Goal: Use online tool/utility: Utilize a website feature to perform a specific function

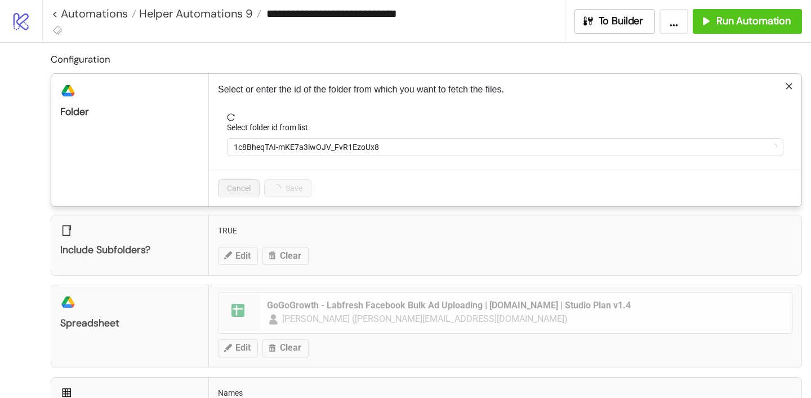
click at [287, 160] on form "Select folder id from list 1c8BheqTAI-mKE7a3iwOJV_FvR1EzoUx8" at bounding box center [505, 141] width 574 height 56
click at [283, 149] on span "1c8BheqTAI-mKE7a3iwOJV_FvR1EzoUx8" at bounding box center [505, 147] width 543 height 17
click at [283, 149] on span "LB 28/Aug" at bounding box center [505, 147] width 543 height 17
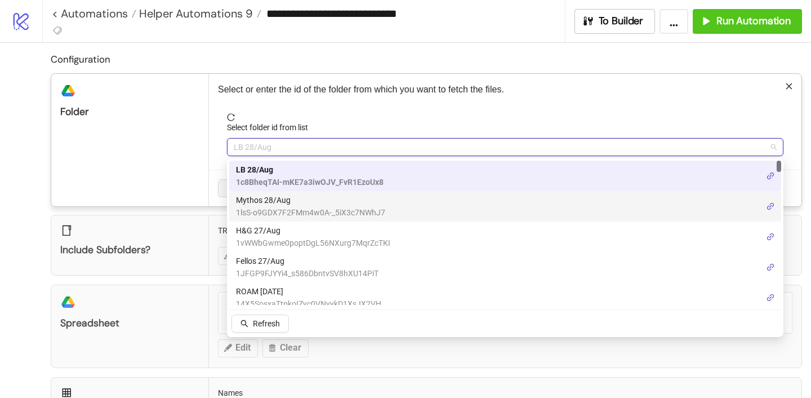
click at [270, 200] on span "Mythos 28/Aug" at bounding box center [310, 200] width 149 height 12
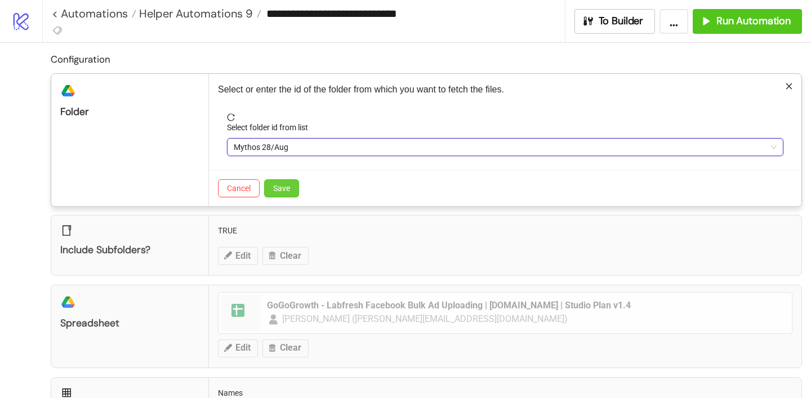
click at [284, 186] on span "Save" at bounding box center [281, 188] width 17 height 9
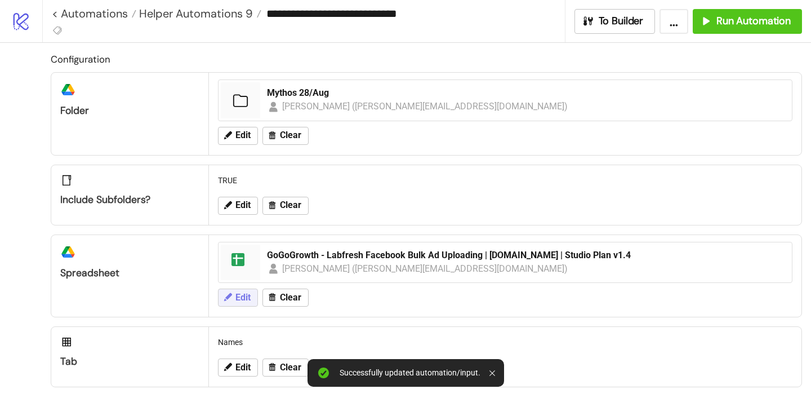
click at [240, 297] on span "Edit" at bounding box center [242, 297] width 15 height 10
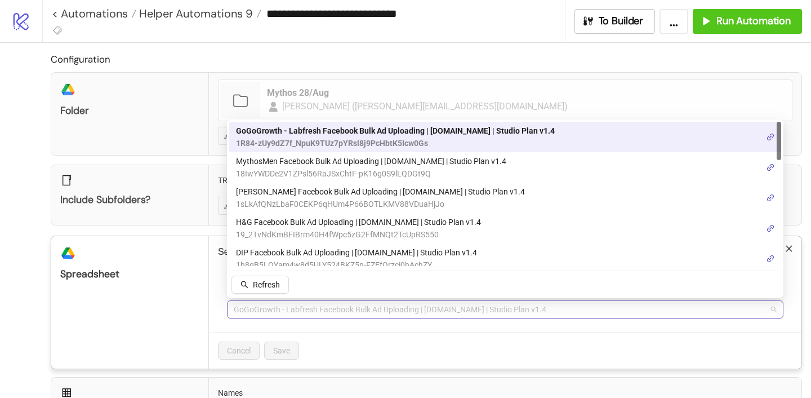
click at [279, 314] on span "GoGoGrowth - Labfresh Facebook Bulk Ad Uploading | Kitchn.io | Studio Plan v1.4" at bounding box center [505, 309] width 543 height 17
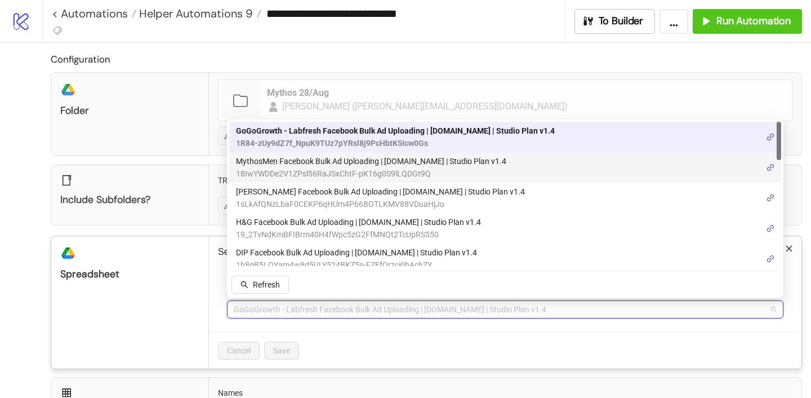
click at [371, 168] on span "18IwYWDDe2V1ZPsl56RaJSxChtF-pK16g0S9lLQDGt9Q" at bounding box center [371, 173] width 270 height 12
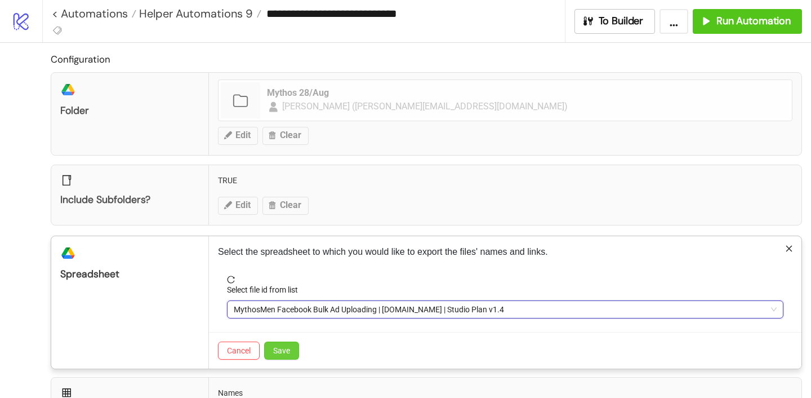
click at [279, 356] on button "Save" at bounding box center [281, 350] width 35 height 18
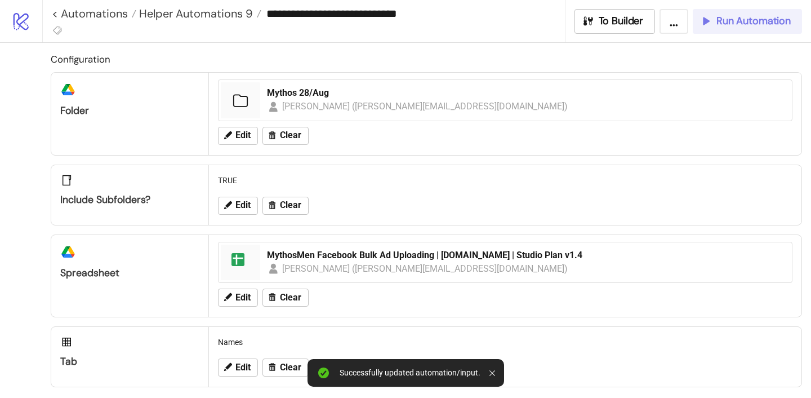
click at [725, 25] on span "Run Automation" at bounding box center [753, 21] width 74 height 13
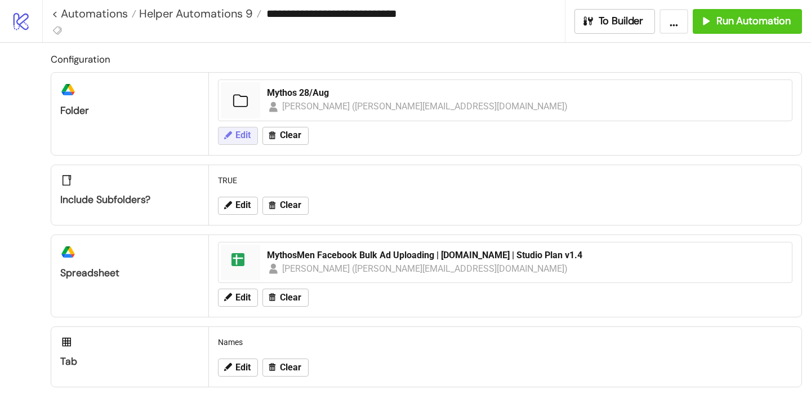
click at [240, 130] on button "Edit" at bounding box center [238, 136] width 40 height 18
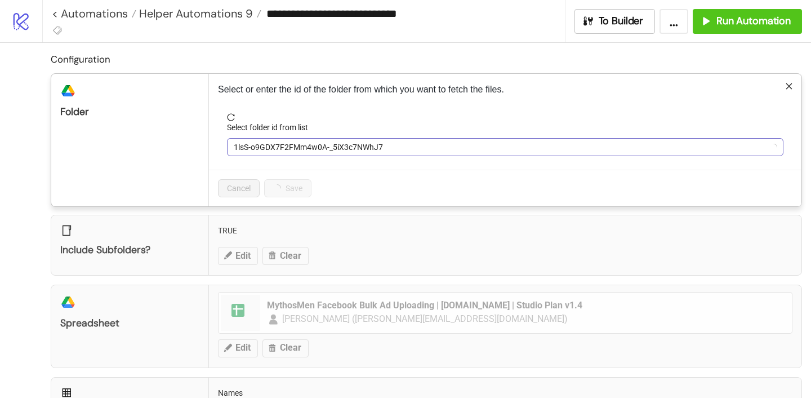
click at [248, 139] on span "1lsS-o9GDX7F2FMm4w0A-_5iX3c7NWhJ7" at bounding box center [505, 147] width 543 height 17
click at [248, 139] on span "Mythos 28/Aug" at bounding box center [505, 147] width 543 height 17
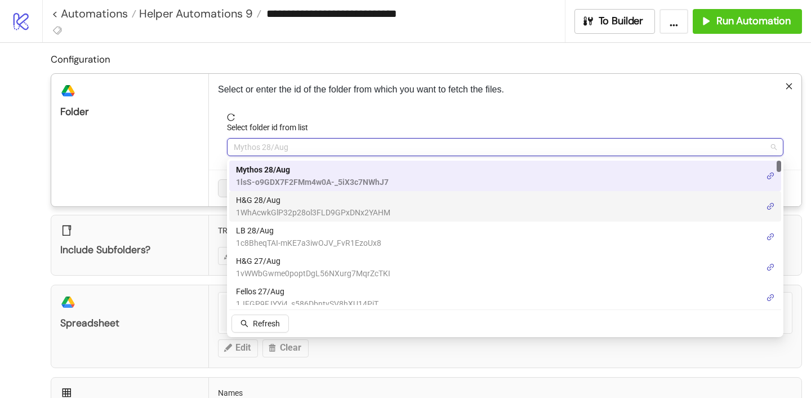
click at [256, 202] on span "H&G 28/Aug" at bounding box center [313, 200] width 154 height 12
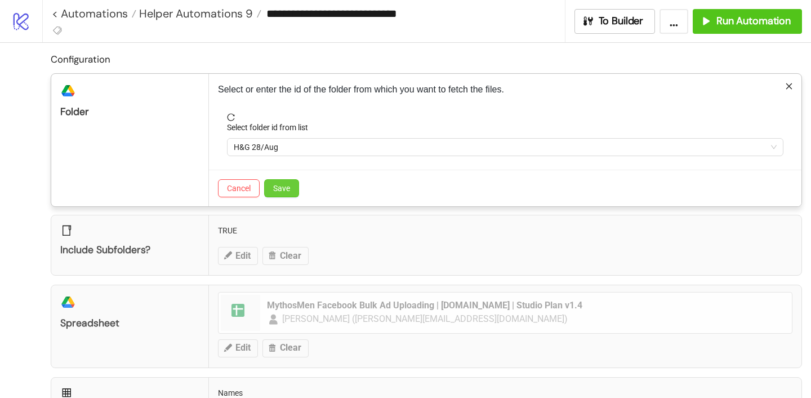
click at [287, 190] on span "Save" at bounding box center [281, 188] width 17 height 9
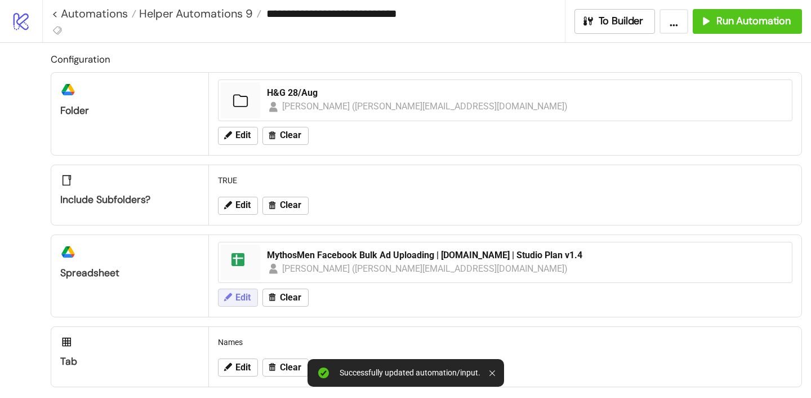
click at [238, 297] on span "Edit" at bounding box center [242, 297] width 15 height 10
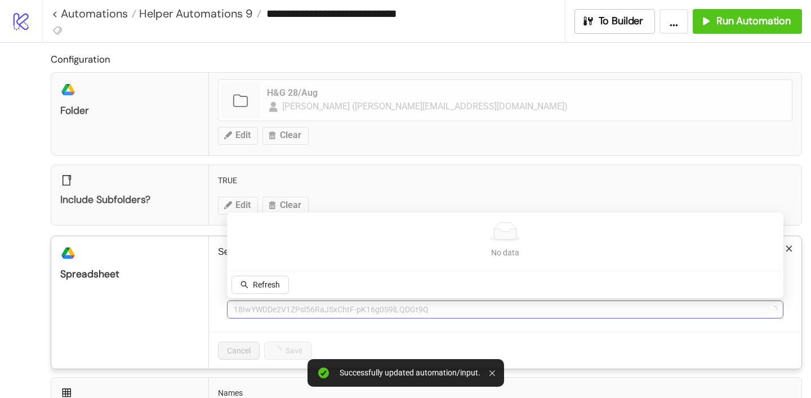
click at [255, 312] on span "18IwYWDDe2V1ZPsl56RaJSxChtF-pK16g0S9lLQDGt9Q" at bounding box center [505, 309] width 543 height 17
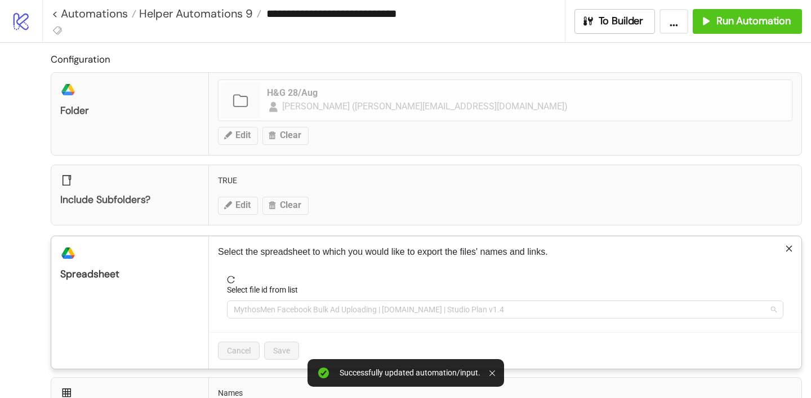
click at [255, 312] on span "MythosMen Facebook Bulk Ad Uploading | Kitchn.io | Studio Plan v1.4" at bounding box center [505, 309] width 543 height 17
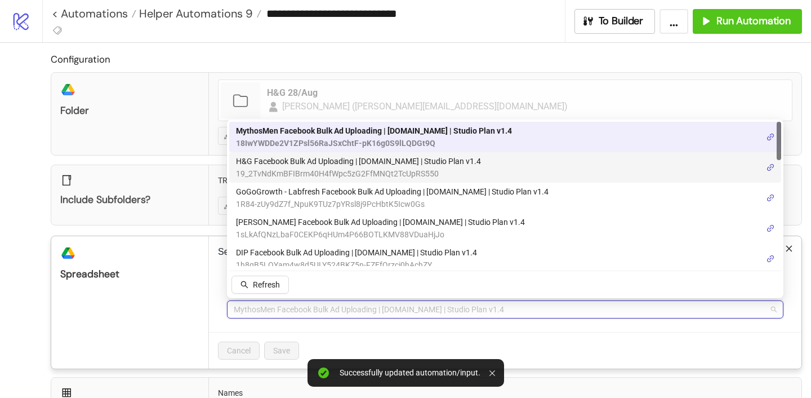
click at [307, 159] on span "H&G Facebook Bulk Ad Uploading | Kitchn.io | Studio Plan v1.4" at bounding box center [358, 161] width 245 height 12
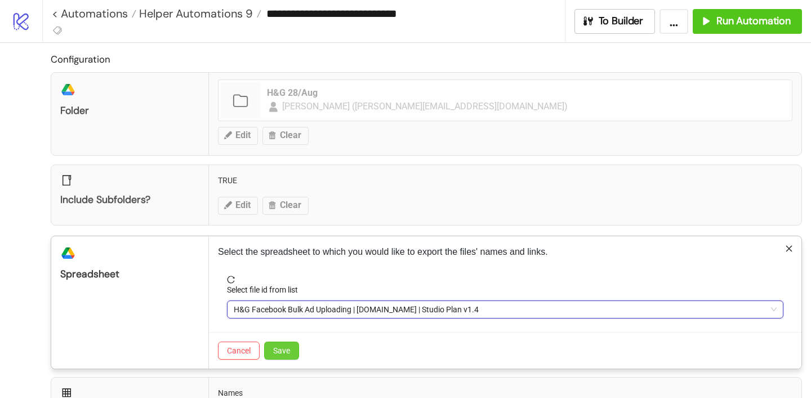
click at [285, 349] on span "Save" at bounding box center [281, 350] width 17 height 9
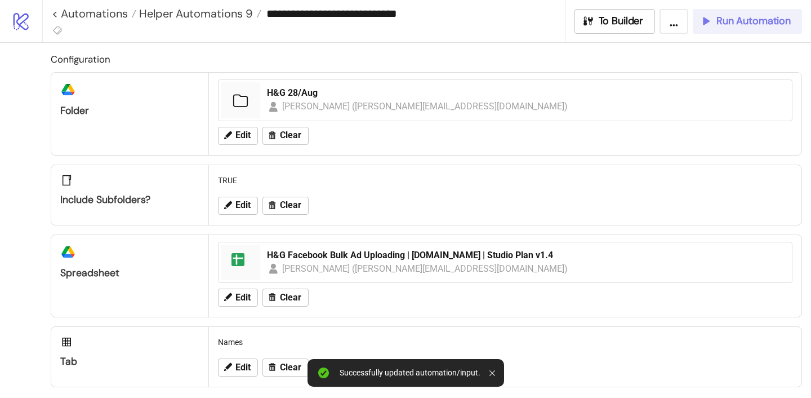
click at [714, 15] on div "Run Automation" at bounding box center [744, 21] width 91 height 13
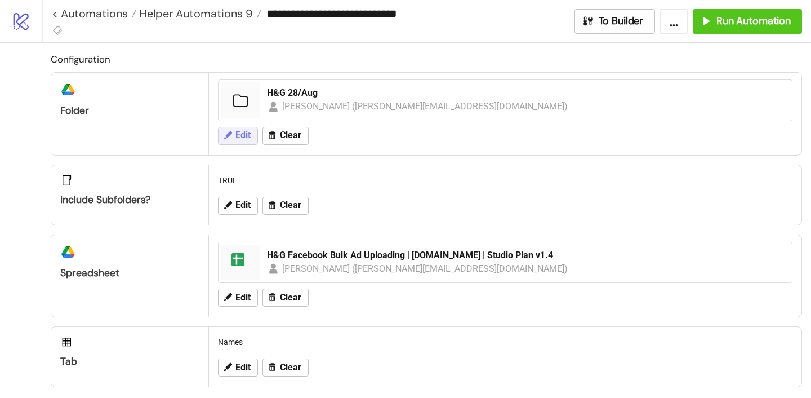
click at [251, 131] on button "Edit" at bounding box center [238, 136] width 40 height 18
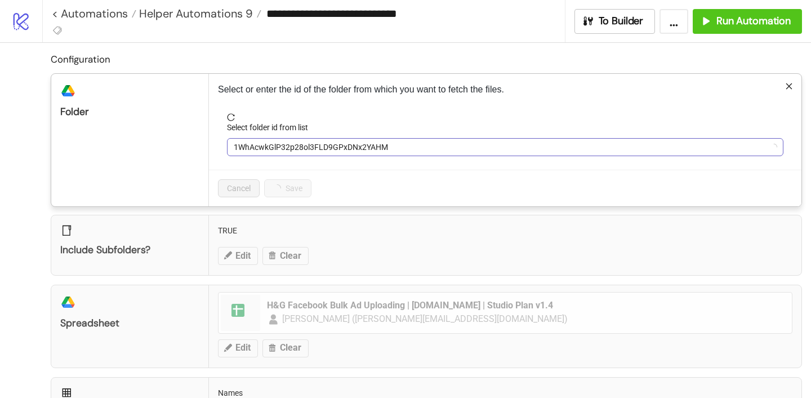
click at [270, 147] on span "1WhAcwkGlP32p28ol3FLD9GPxDNx2YAHM" at bounding box center [505, 147] width 543 height 17
click at [270, 153] on span "H&G 28/Aug" at bounding box center [505, 147] width 543 height 17
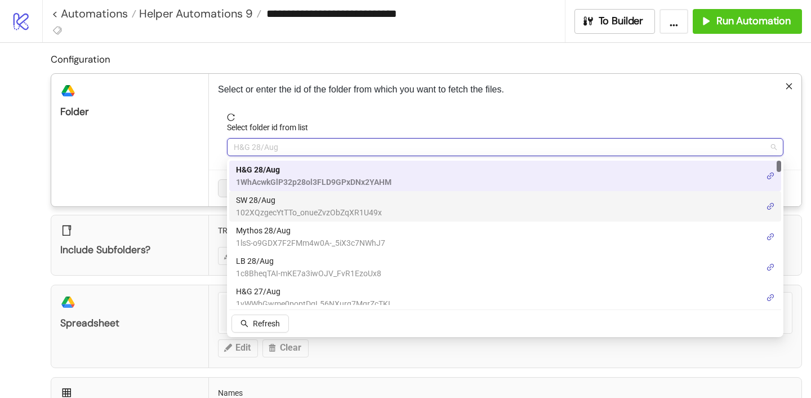
click at [270, 203] on span "SW 28/Aug" at bounding box center [309, 200] width 146 height 12
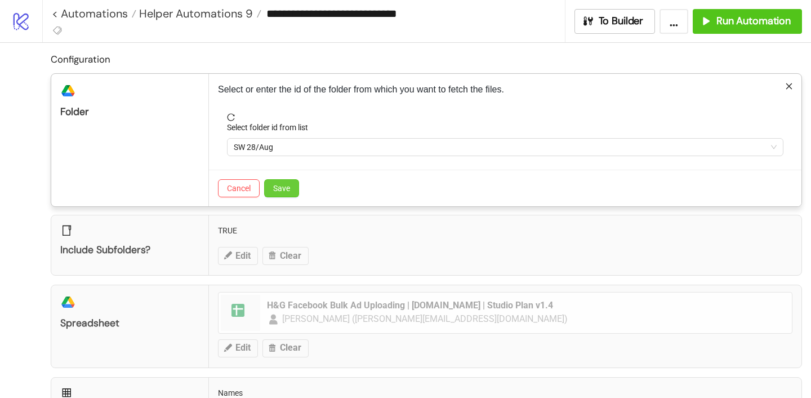
click at [289, 182] on button "Save" at bounding box center [281, 188] width 35 height 18
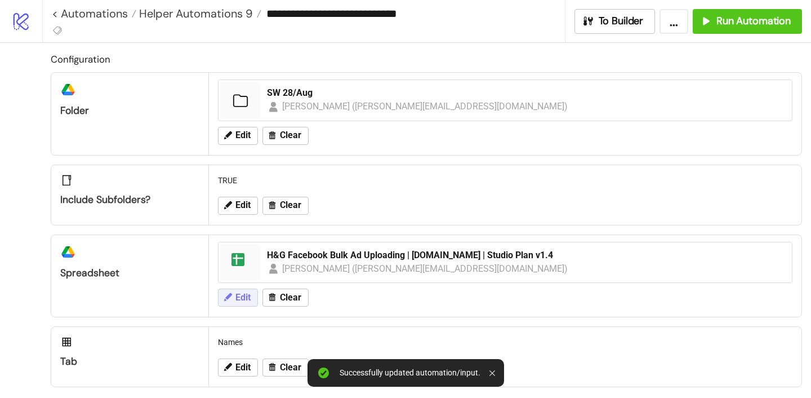
click at [242, 294] on span "Edit" at bounding box center [242, 297] width 15 height 10
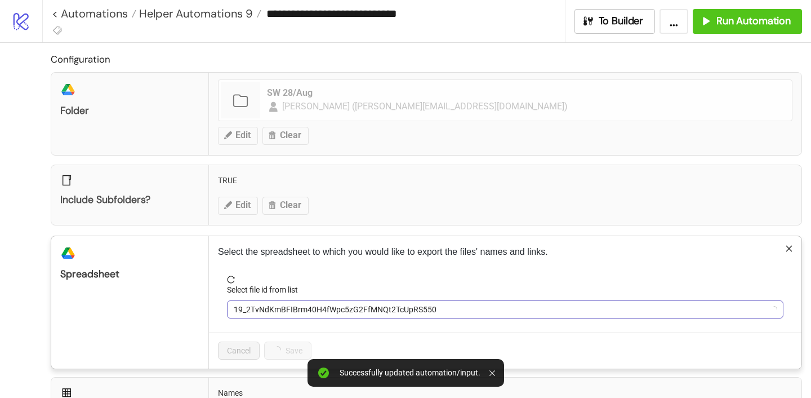
click at [273, 306] on span "19_2TvNdKmBFIBrm40H4fWpc5zG2FfMNQt2TcUpRS550" at bounding box center [505, 309] width 543 height 17
click at [273, 306] on span "H&G Facebook Bulk Ad Uploading | Kitchn.io | Studio Plan v1.4" at bounding box center [505, 309] width 543 height 17
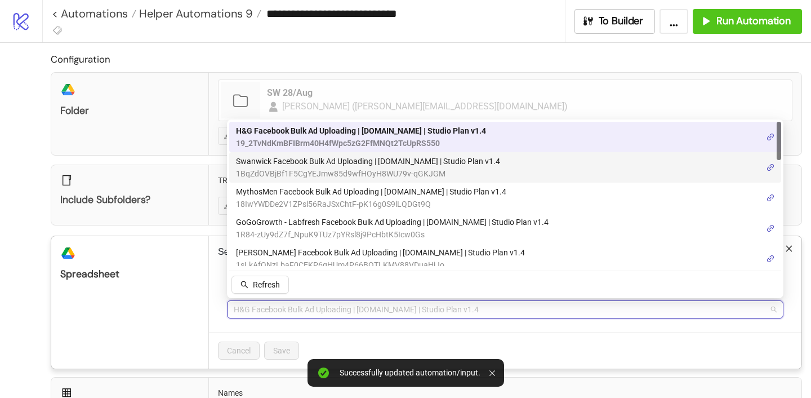
click at [307, 160] on span "Swanwick Facebook Bulk Ad Uploading | [DOMAIN_NAME] | Studio Plan v1.4" at bounding box center [368, 161] width 264 height 12
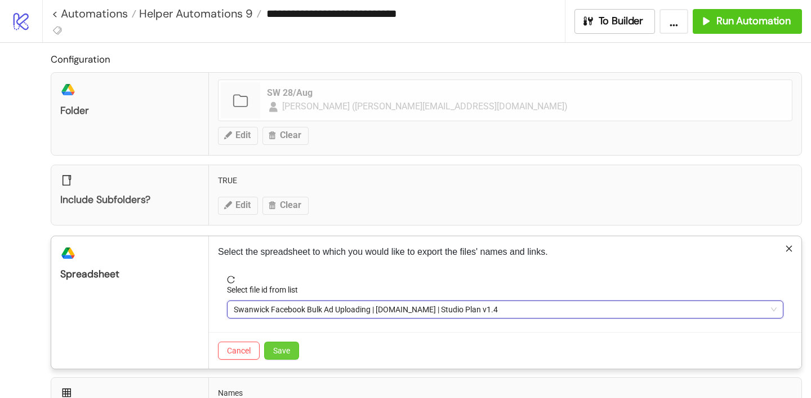
click at [283, 353] on span "Save" at bounding box center [281, 350] width 17 height 9
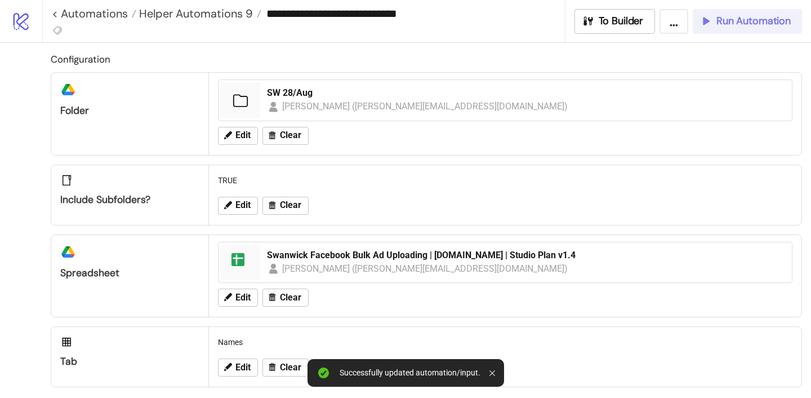
click at [758, 16] on span "Run Automation" at bounding box center [753, 21] width 74 height 13
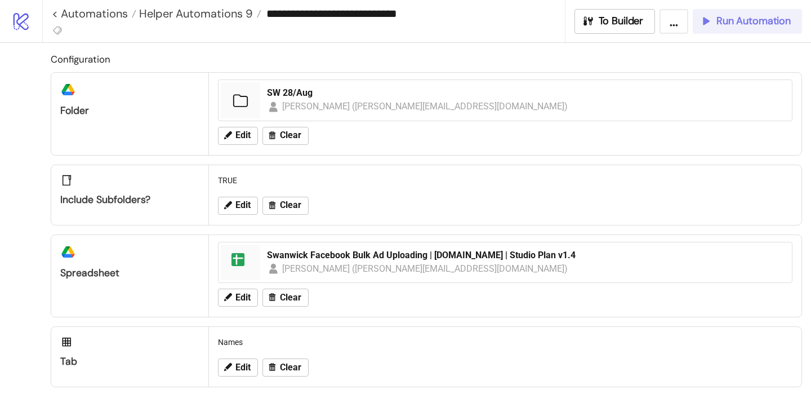
click at [734, 25] on span "Run Automation" at bounding box center [753, 21] width 74 height 13
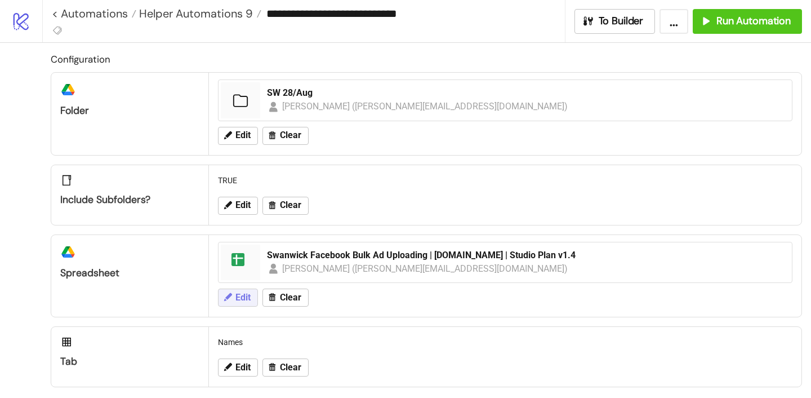
click at [242, 292] on span "Edit" at bounding box center [242, 297] width 15 height 10
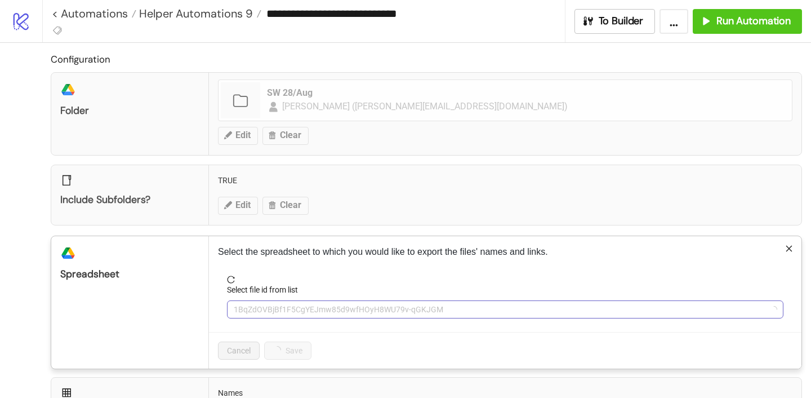
click at [248, 305] on span "1BqZdOVBjBf1F5CgYEJmw85d9wfHOyH8WU79v-qGKJGM" at bounding box center [505, 309] width 543 height 17
click at [248, 304] on span "Swanwick Facebook Bulk Ad Uploading | [DOMAIN_NAME] | Studio Plan v1.4" at bounding box center [505, 309] width 543 height 17
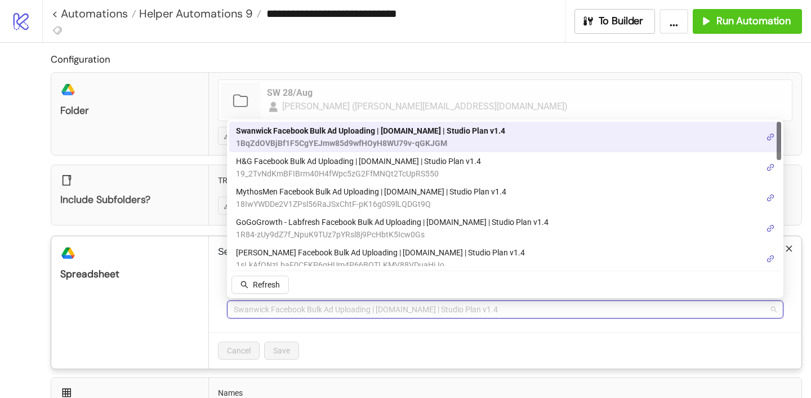
scroll to position [3, 0]
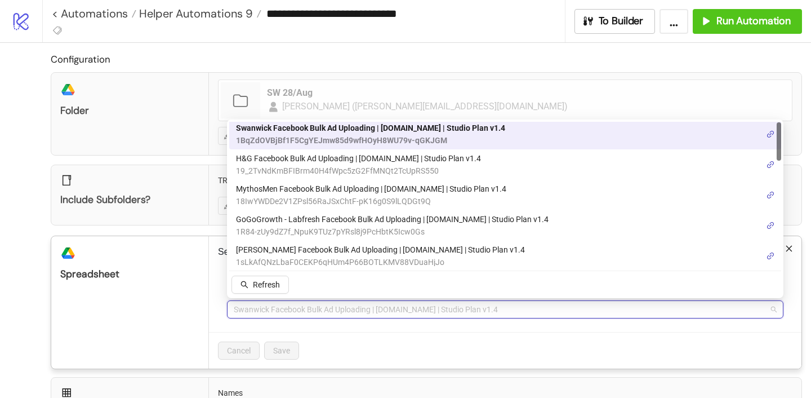
click at [281, 146] on div "Swanwick Facebook Bulk Ad Uploading | Kitchn.io | Studio Plan v1.4 1BqZdOVBjBf1…" at bounding box center [505, 134] width 552 height 30
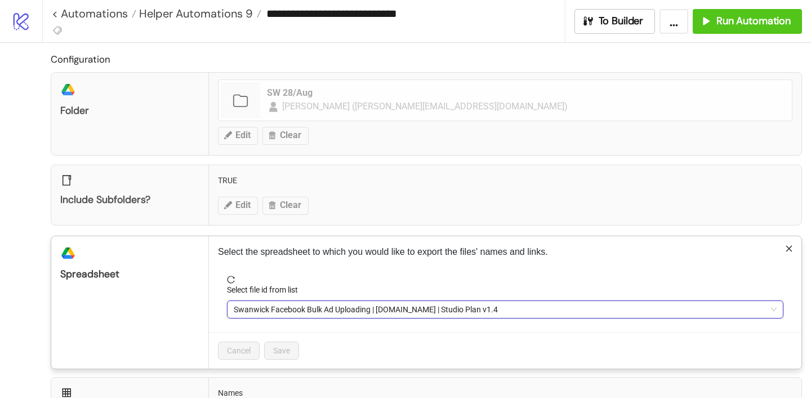
click at [299, 375] on div "Configuration platform/google_drive Folder SW 28/Aug petar (petar@gogogrowth.io…" at bounding box center [426, 245] width 751 height 386
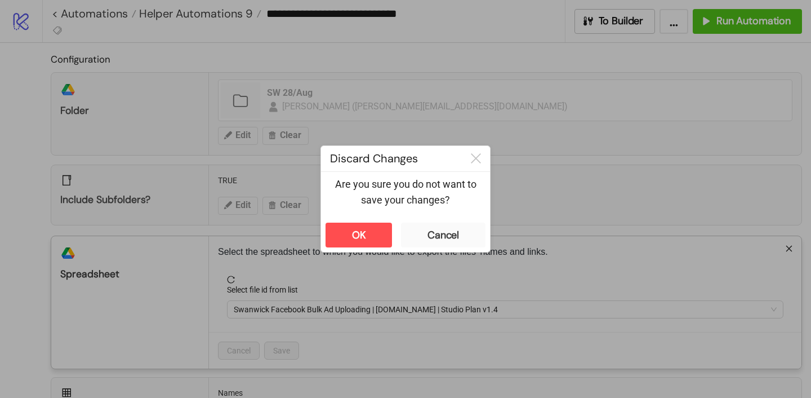
click at [379, 151] on div "**********" at bounding box center [405, 199] width 811 height 398
click at [379, 230] on button "OK" at bounding box center [358, 234] width 66 height 25
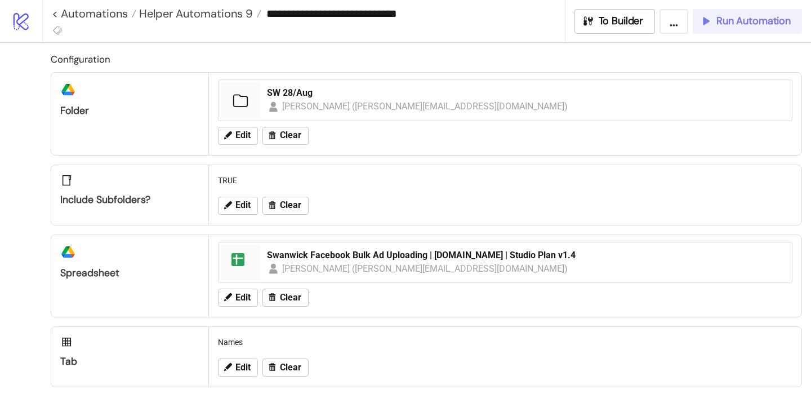
click at [729, 21] on span "Run Automation" at bounding box center [753, 21] width 74 height 13
